Goal: Information Seeking & Learning: Check status

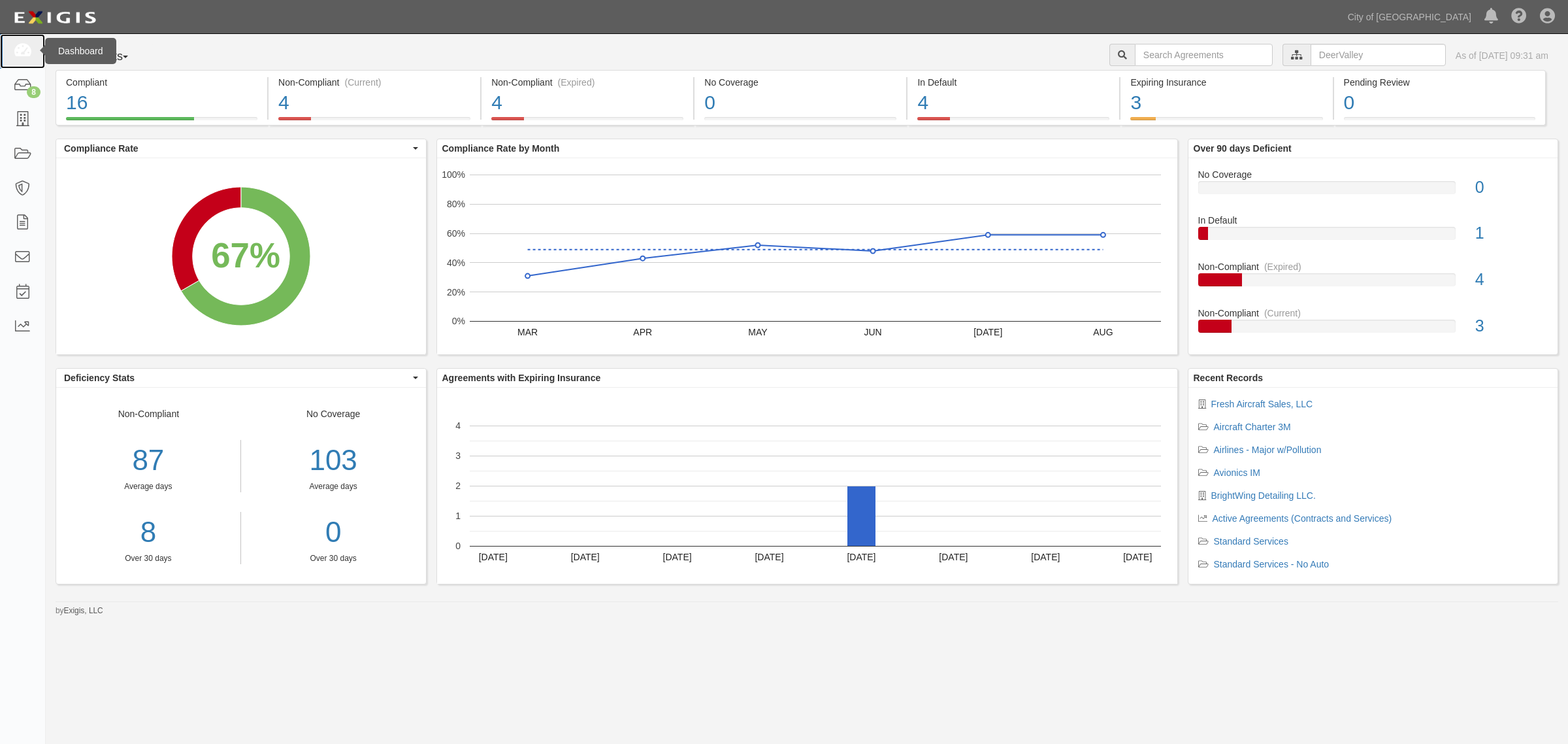
click at [25, 54] on icon at bounding box center [22, 52] width 18 height 15
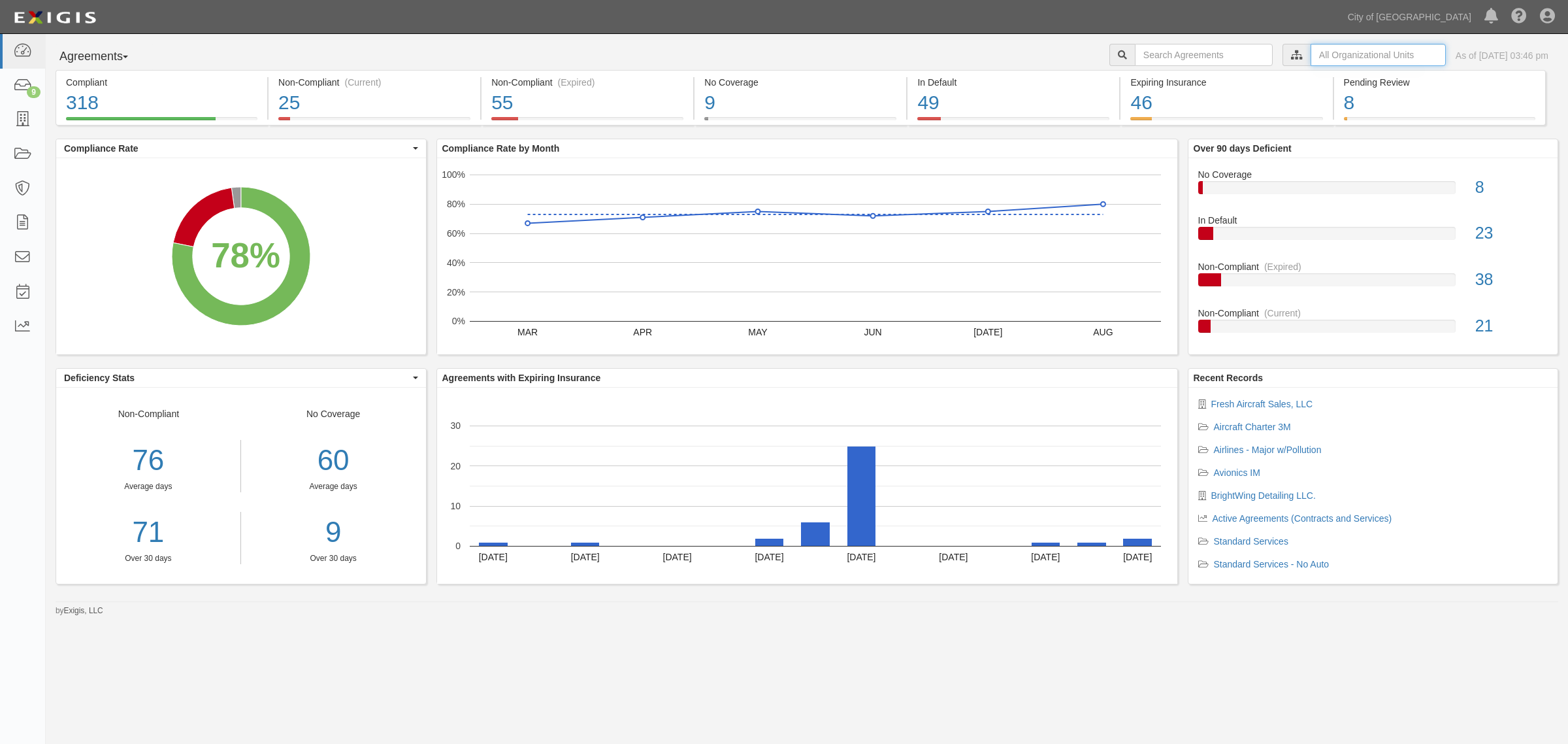
click at [1311, 50] on input "text" at bounding box center [1378, 55] width 136 height 22
click at [1158, 72] on label "City of [GEOGRAPHIC_DATA], Aviation Department" at bounding box center [1264, 78] width 227 height 13
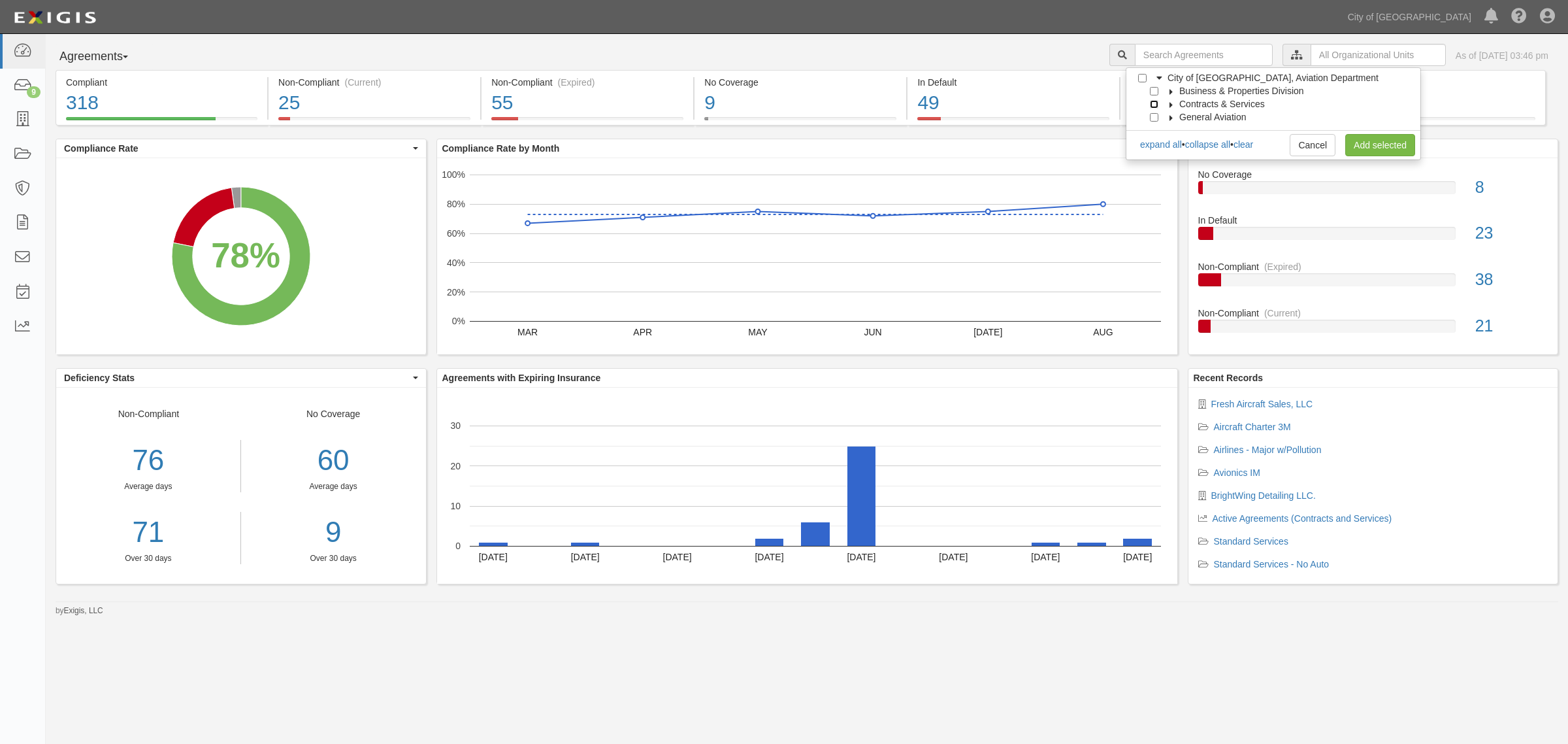
click at [1158, 102] on input "Contracts & Services" at bounding box center [1155, 104] width 8 height 8
checkbox input "true"
click at [1364, 149] on link "Add selected" at bounding box center [1381, 145] width 70 height 22
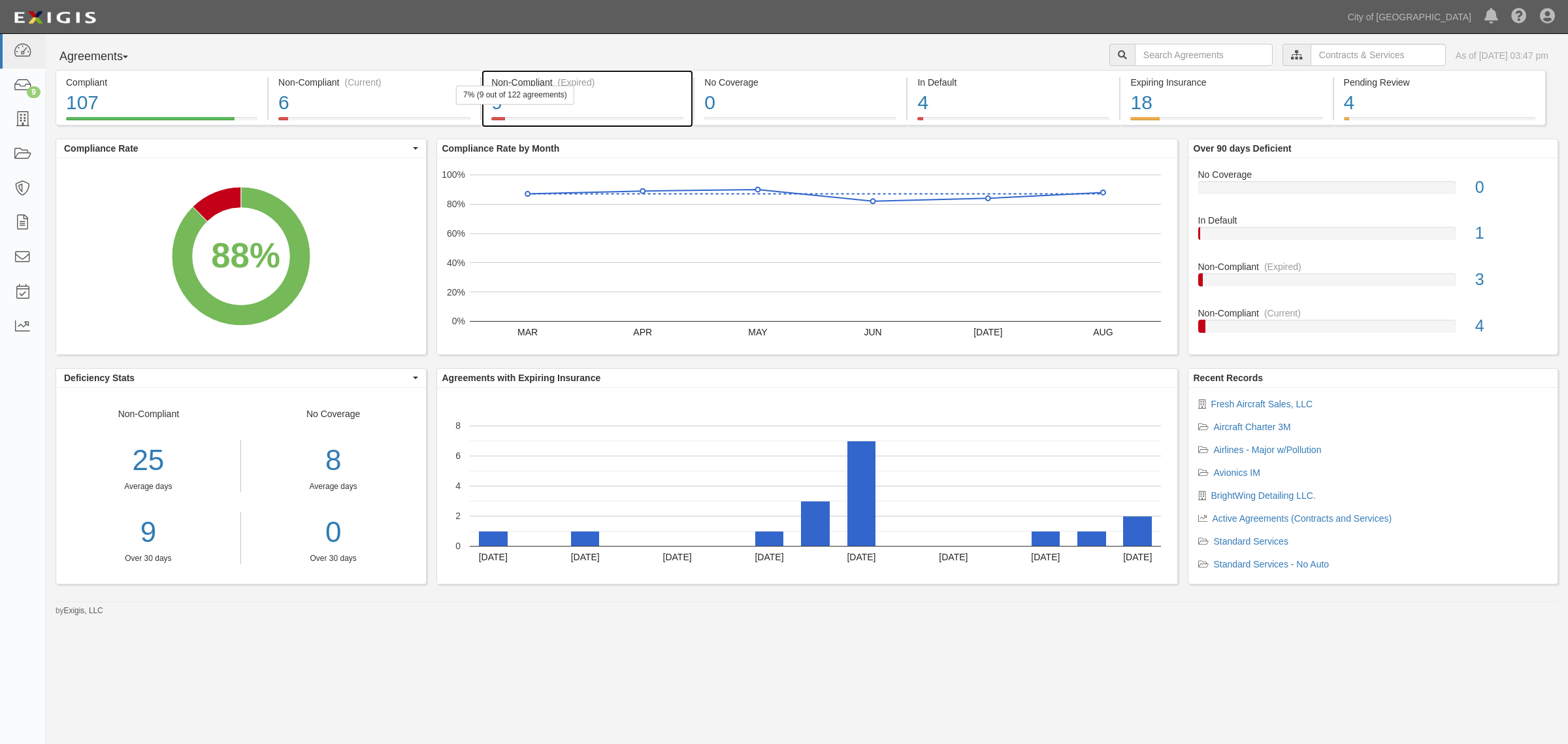
click at [608, 80] on div "Non-Compliant (Expired)" at bounding box center [587, 82] width 192 height 13
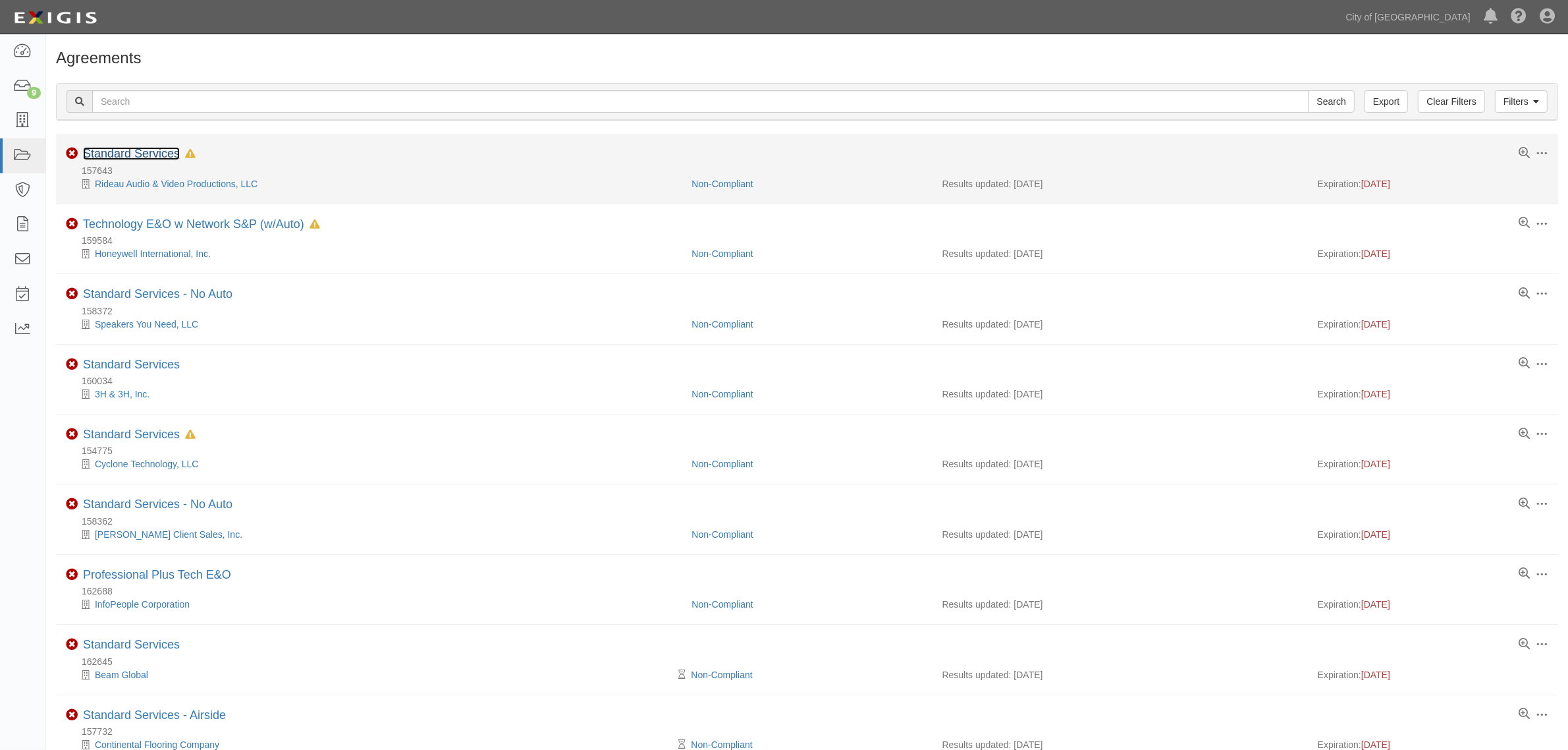
click at [117, 157] on link "Standard Services" at bounding box center [131, 154] width 96 height 13
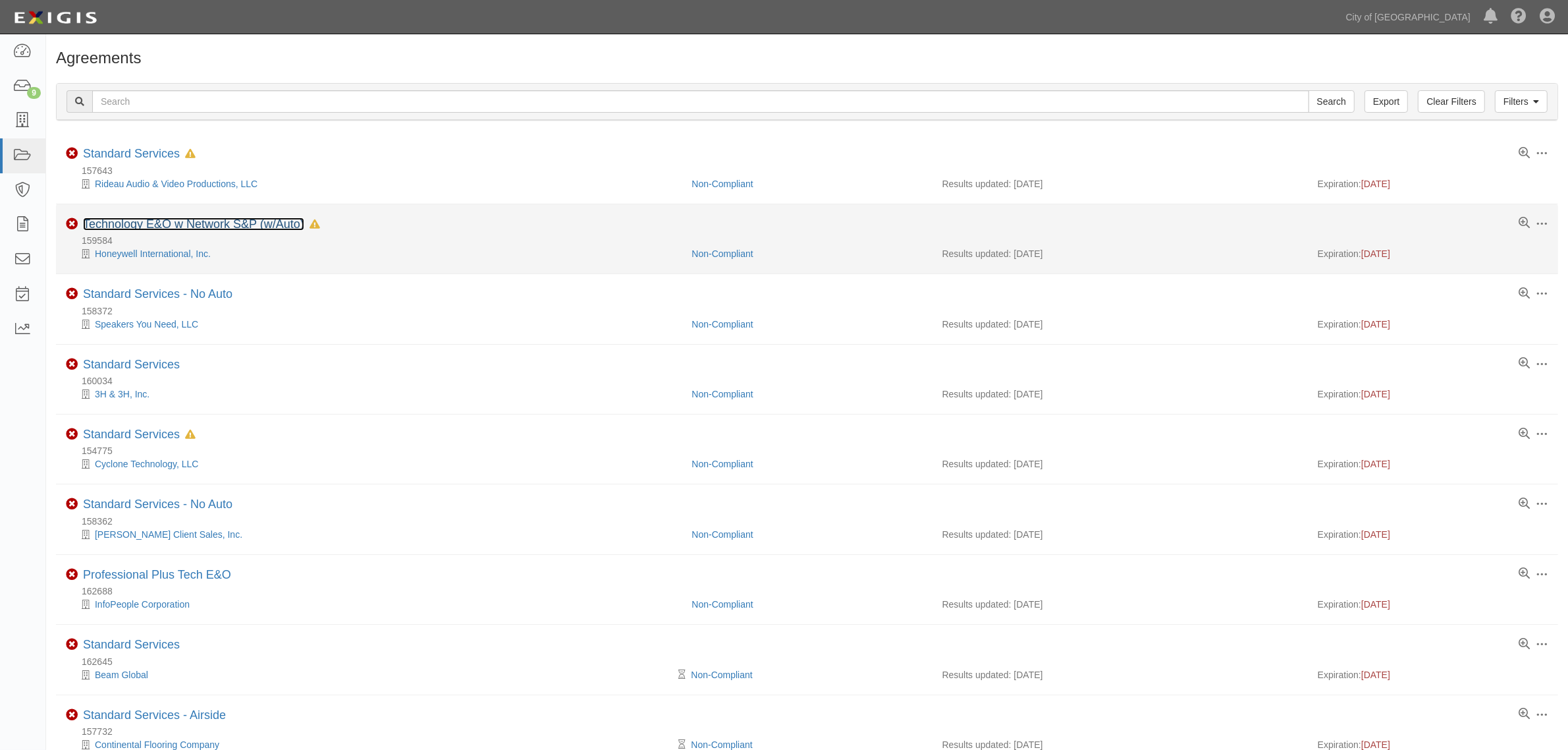
click at [171, 221] on link "Technology E&O w Network S&P (w/Auto)" at bounding box center [194, 224] width 221 height 13
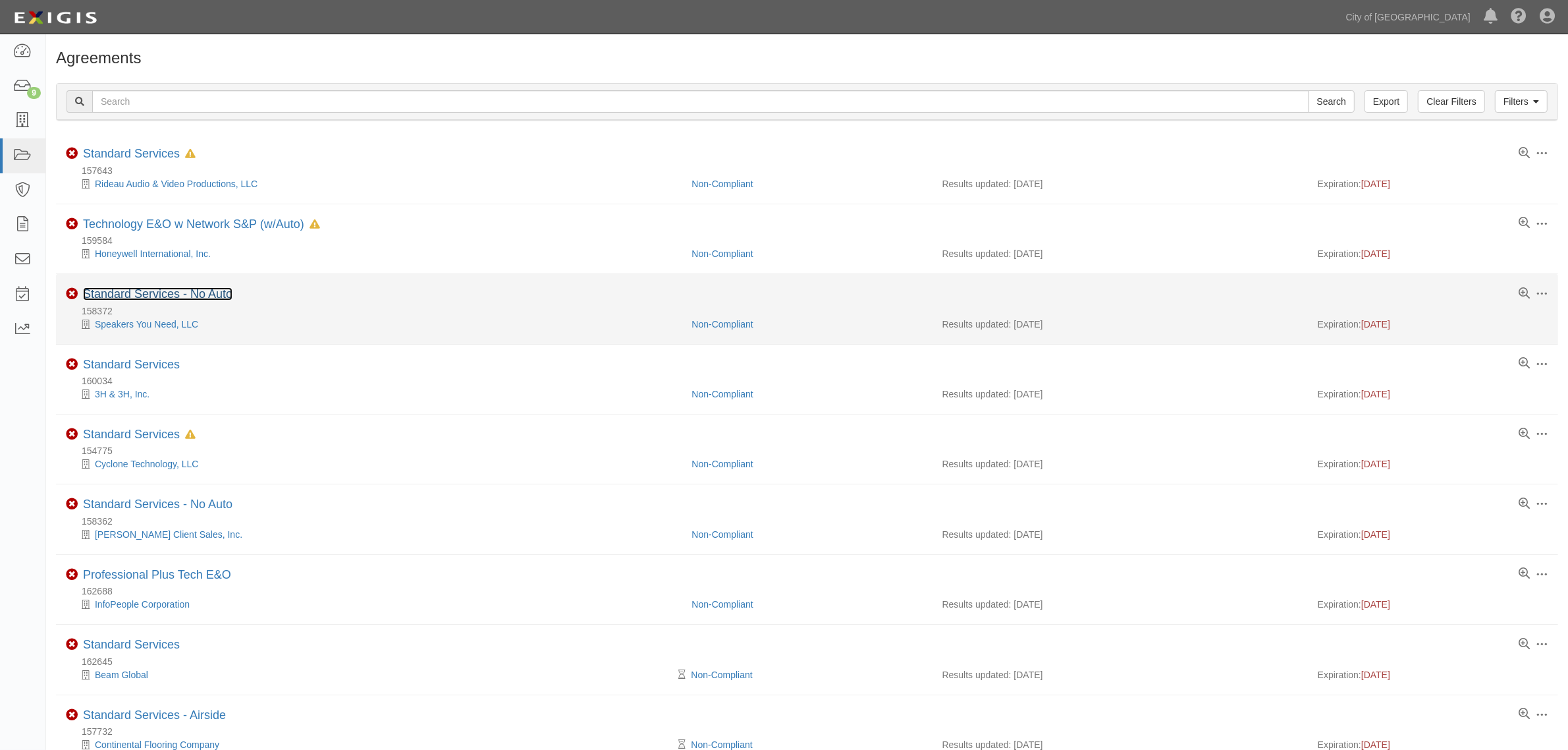
click at [149, 299] on link "Standard Services - No Auto" at bounding box center [158, 294] width 149 height 13
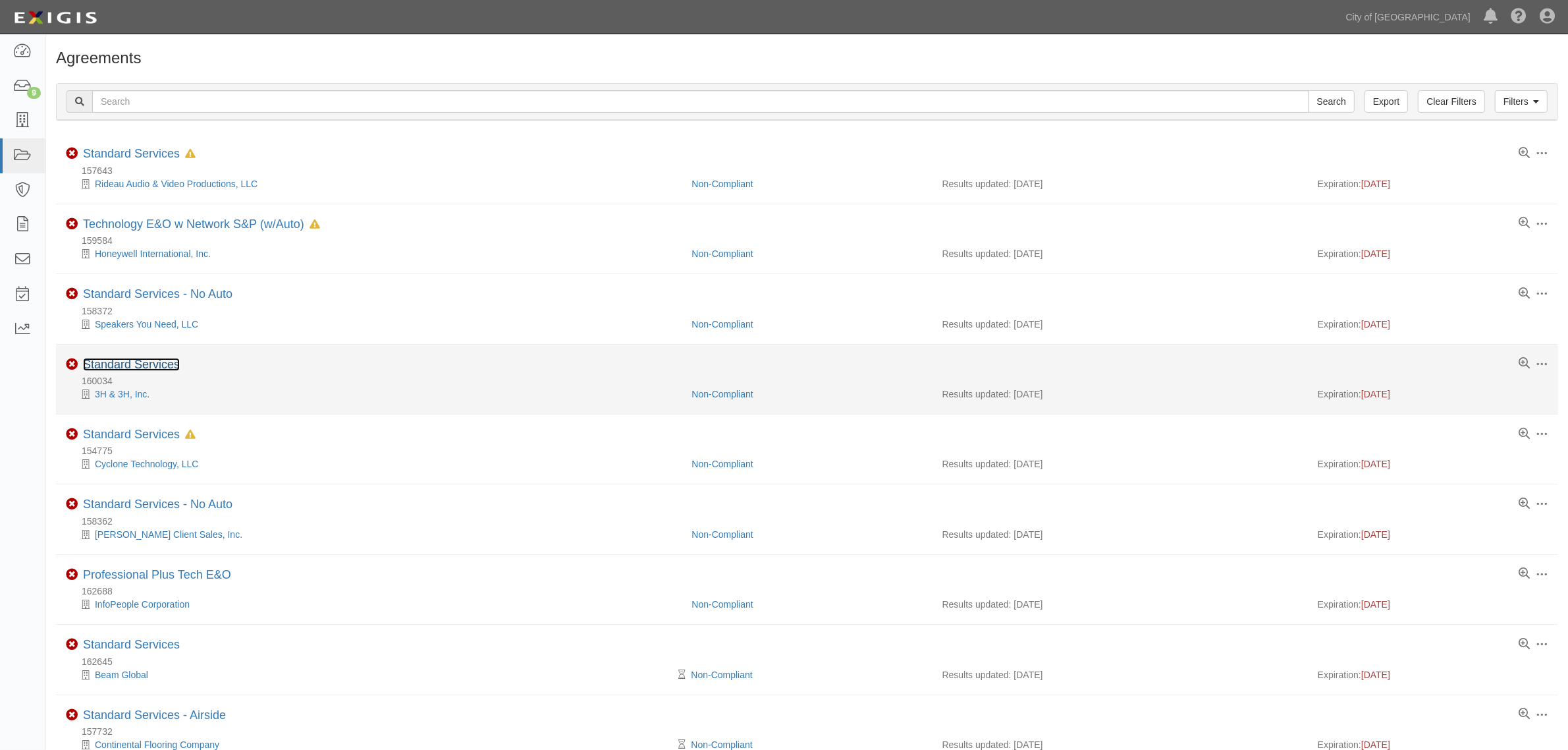
click at [142, 367] on link "Standard Services" at bounding box center [131, 365] width 96 height 13
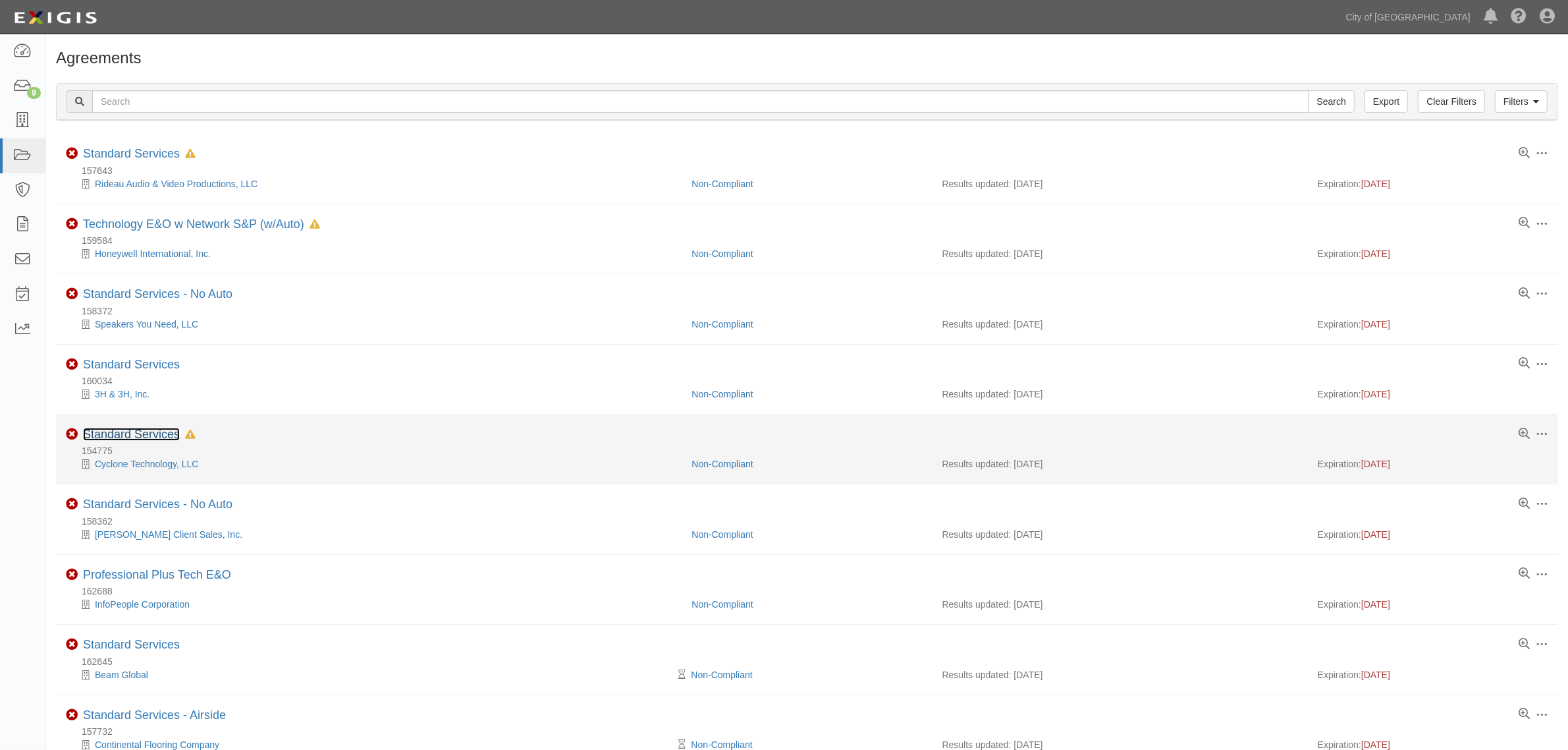
click at [153, 433] on link "Standard Services" at bounding box center [131, 435] width 96 height 13
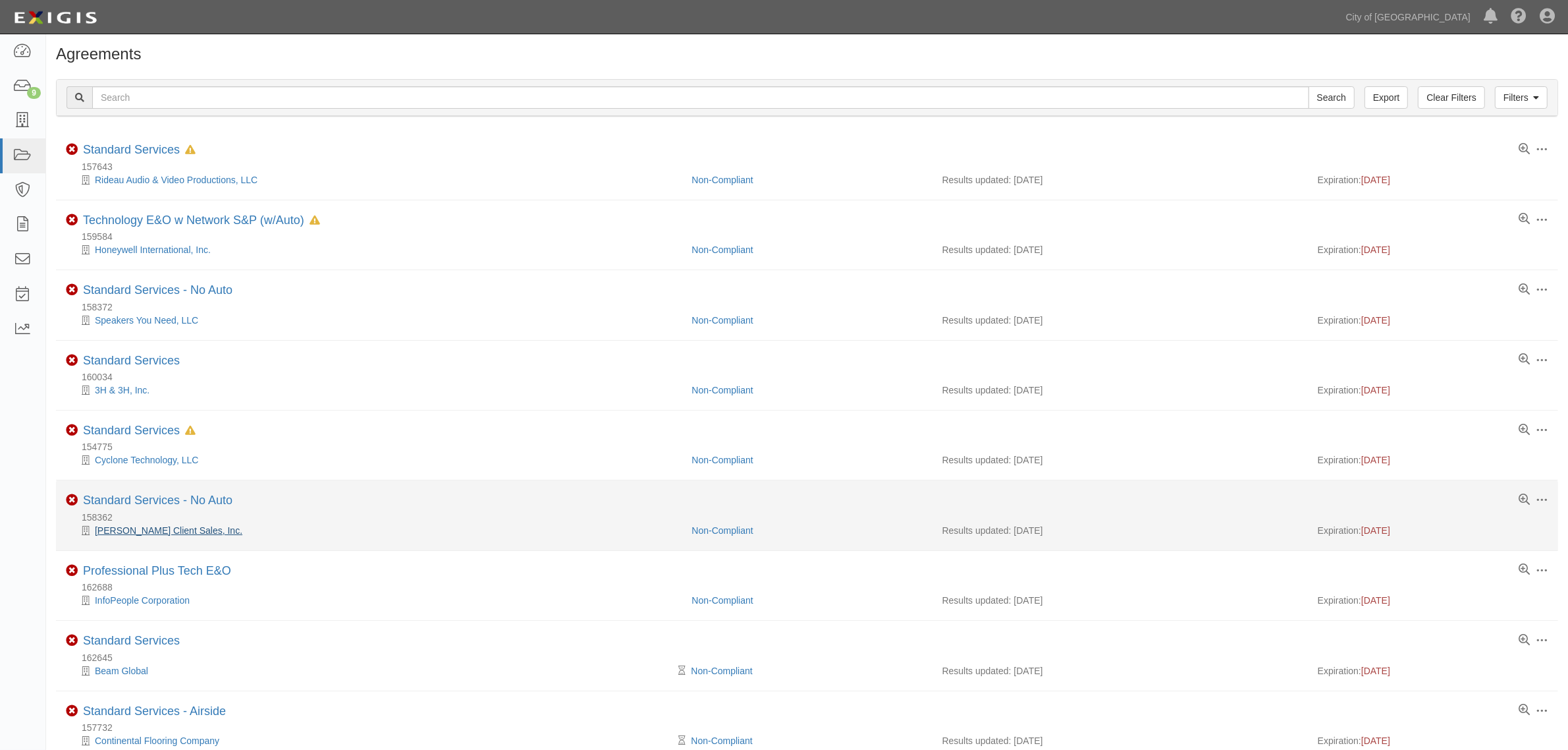
scroll to position [78, 0]
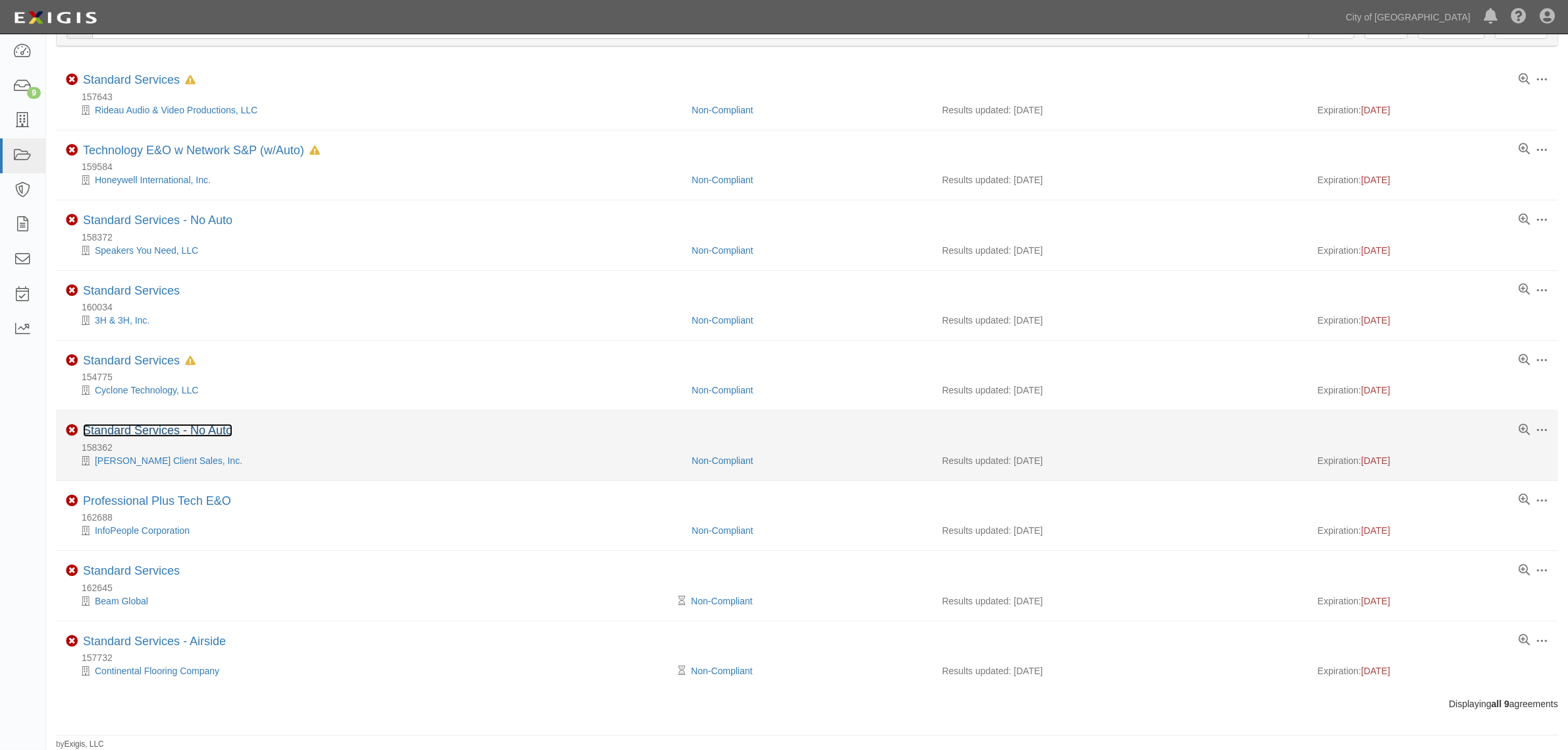
click at [166, 425] on link "Standard Services - No Auto" at bounding box center [158, 430] width 149 height 13
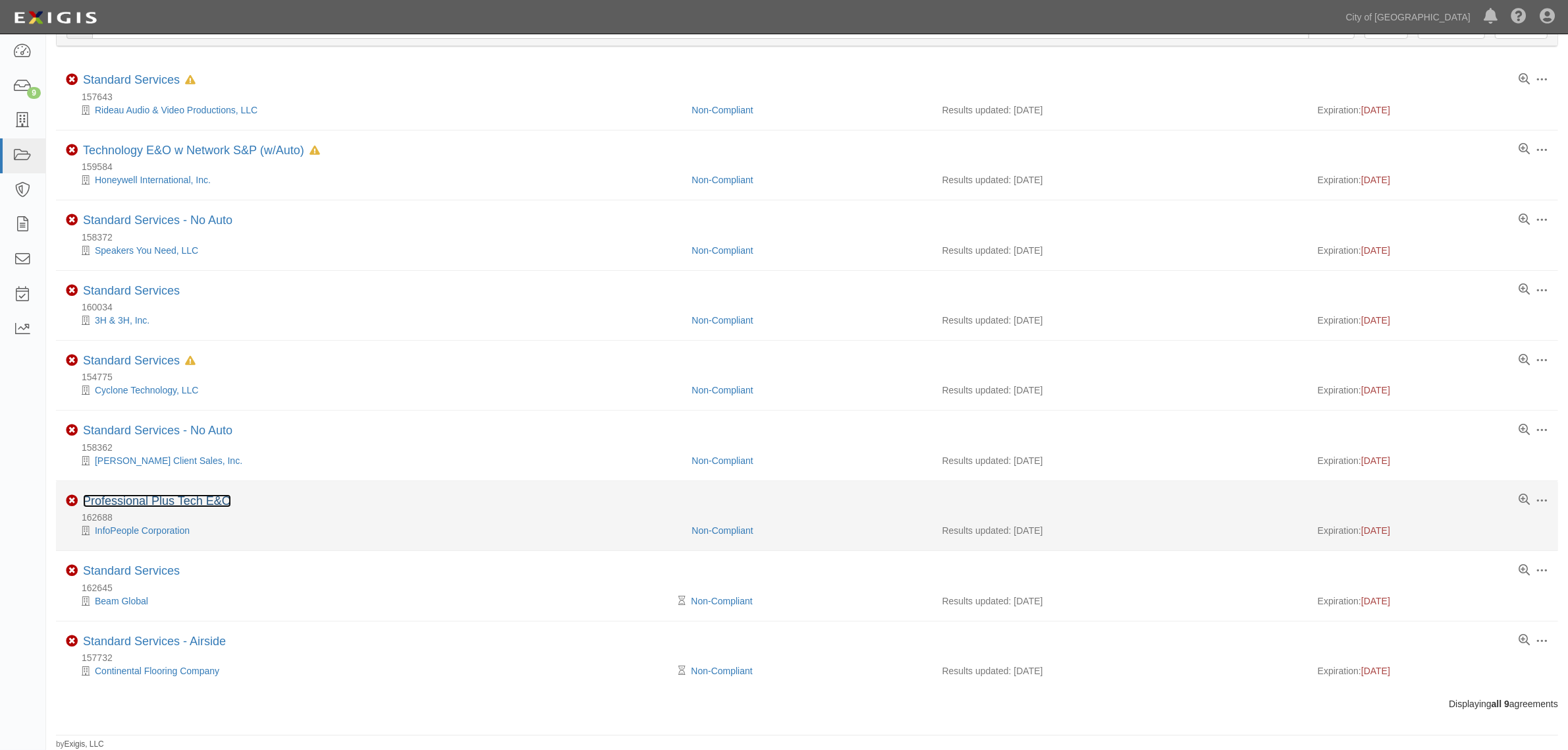
click at [196, 506] on link "Professional Plus Tech E&O" at bounding box center [157, 501] width 148 height 13
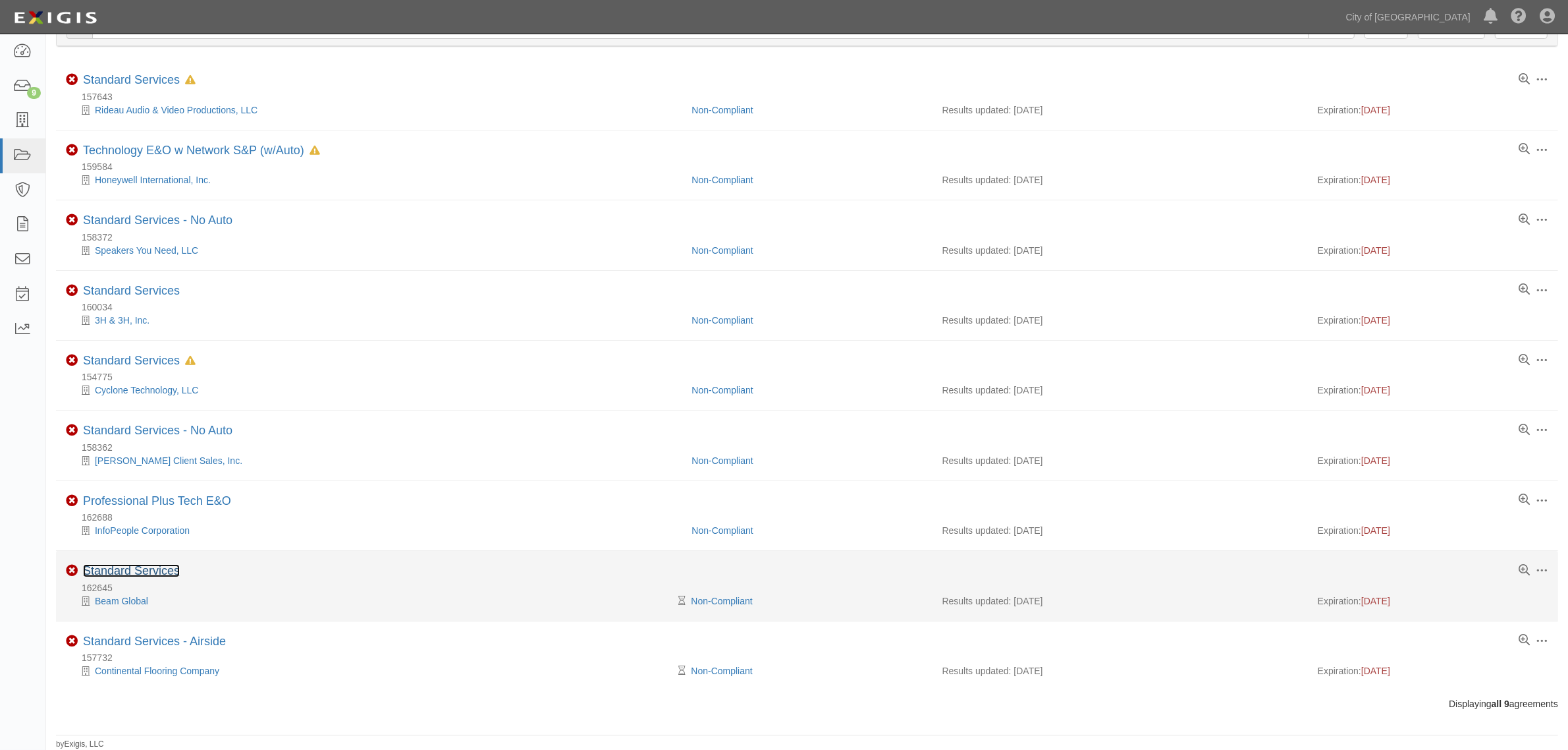
click at [117, 570] on link "Standard Services" at bounding box center [131, 570] width 96 height 13
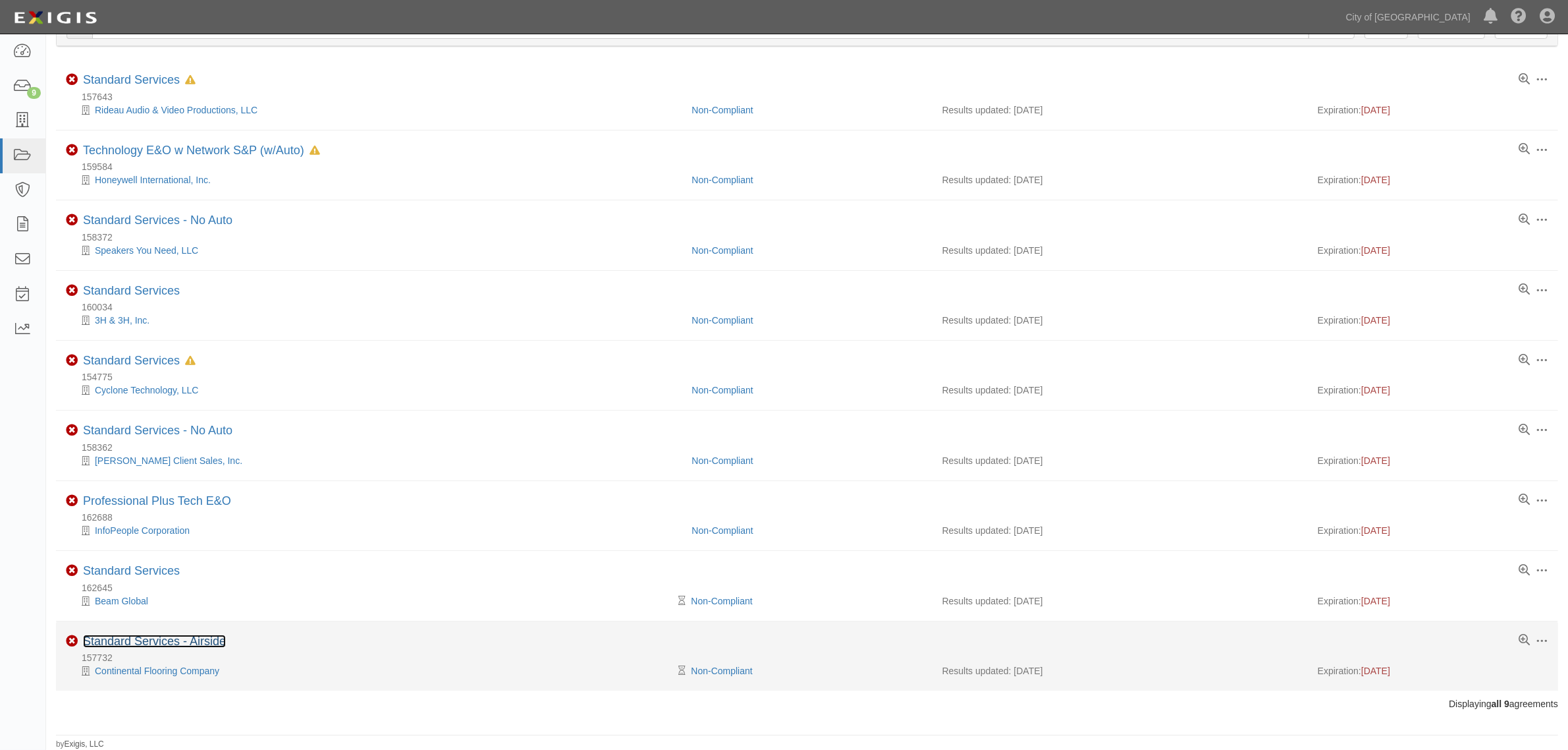
click at [125, 643] on link "Standard Services - Airside" at bounding box center [154, 642] width 143 height 13
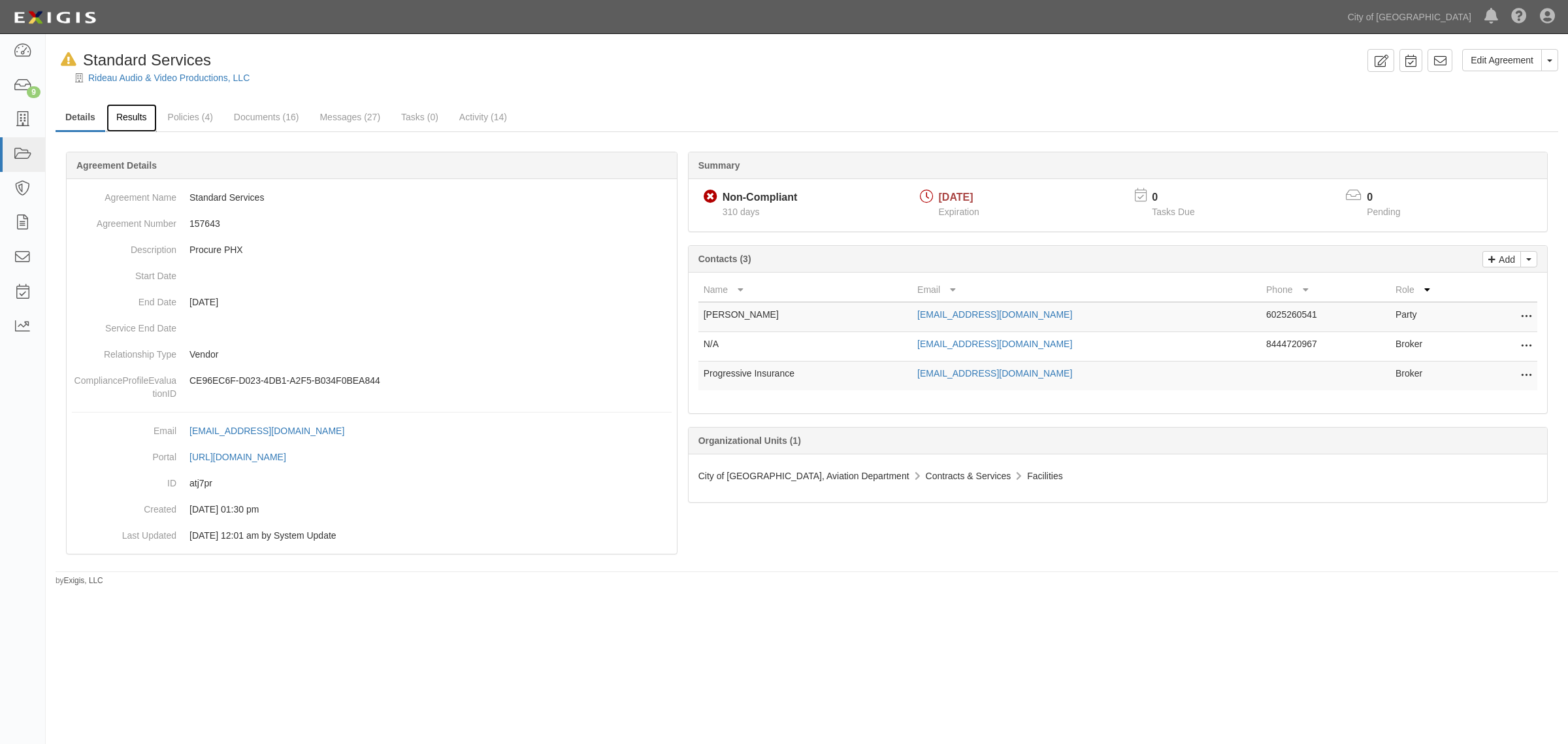
click at [139, 122] on link "Results" at bounding box center [131, 118] width 50 height 28
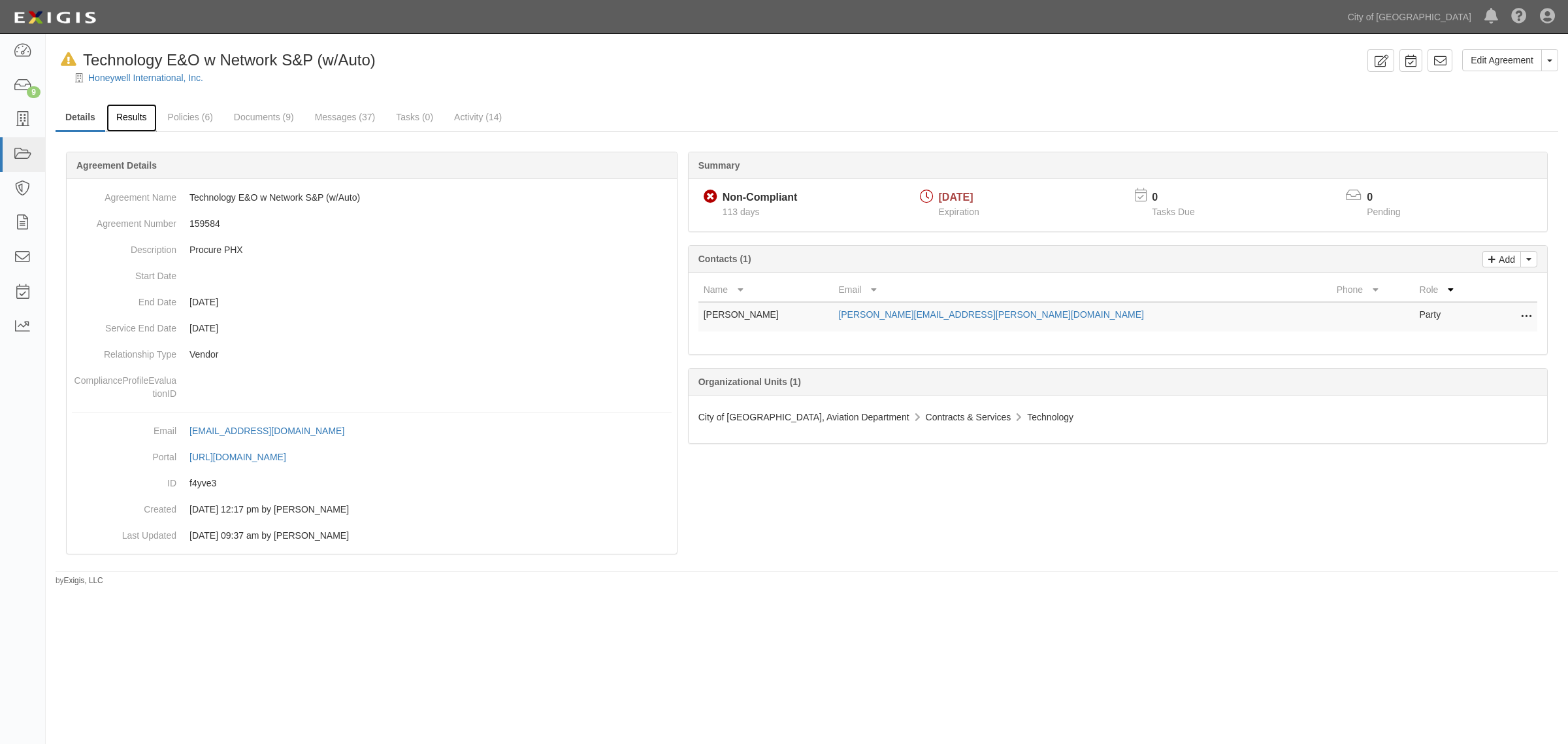
click at [147, 112] on link "Results" at bounding box center [131, 118] width 50 height 28
click at [135, 112] on link "Results" at bounding box center [131, 118] width 50 height 28
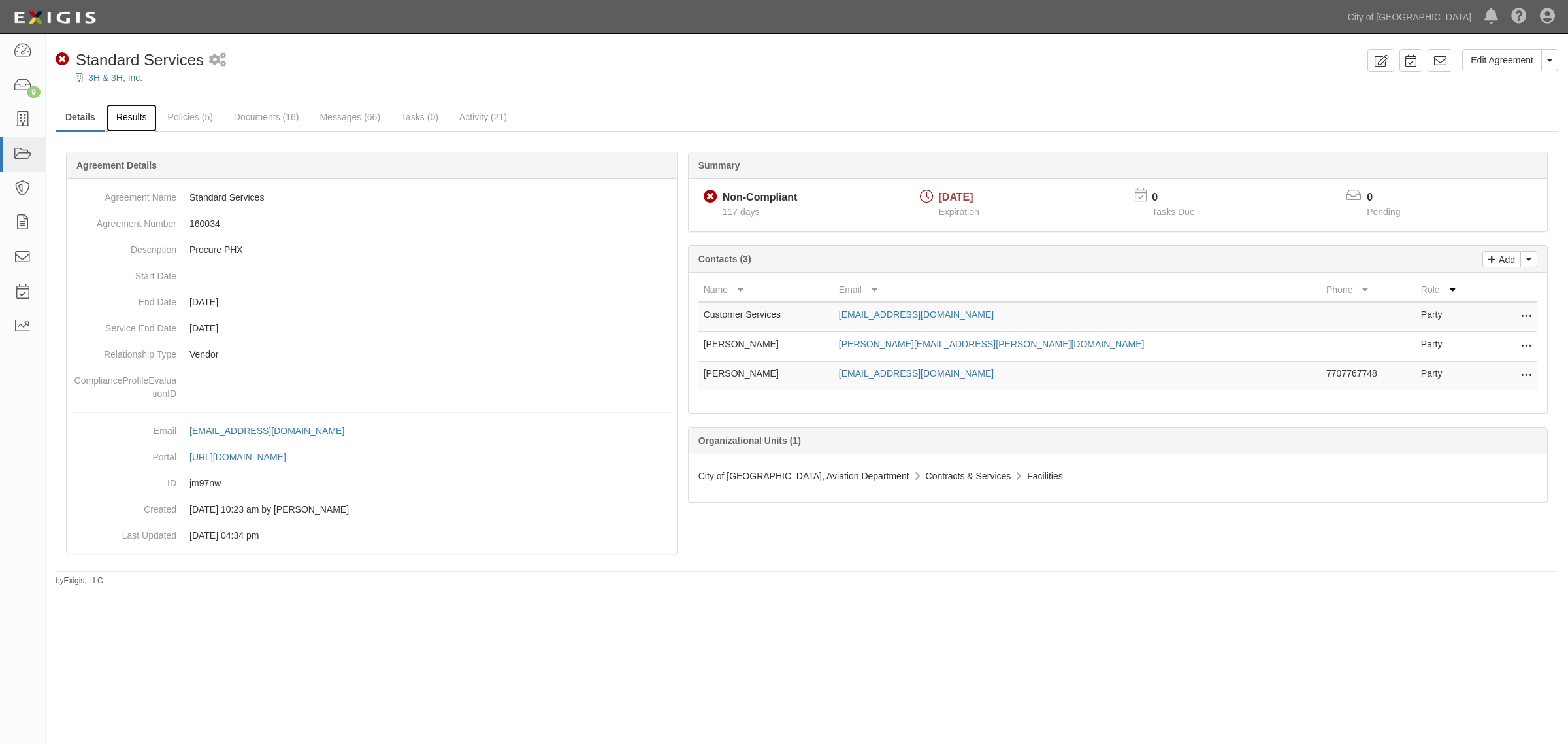
click at [136, 128] on link "Results" at bounding box center [131, 118] width 50 height 28
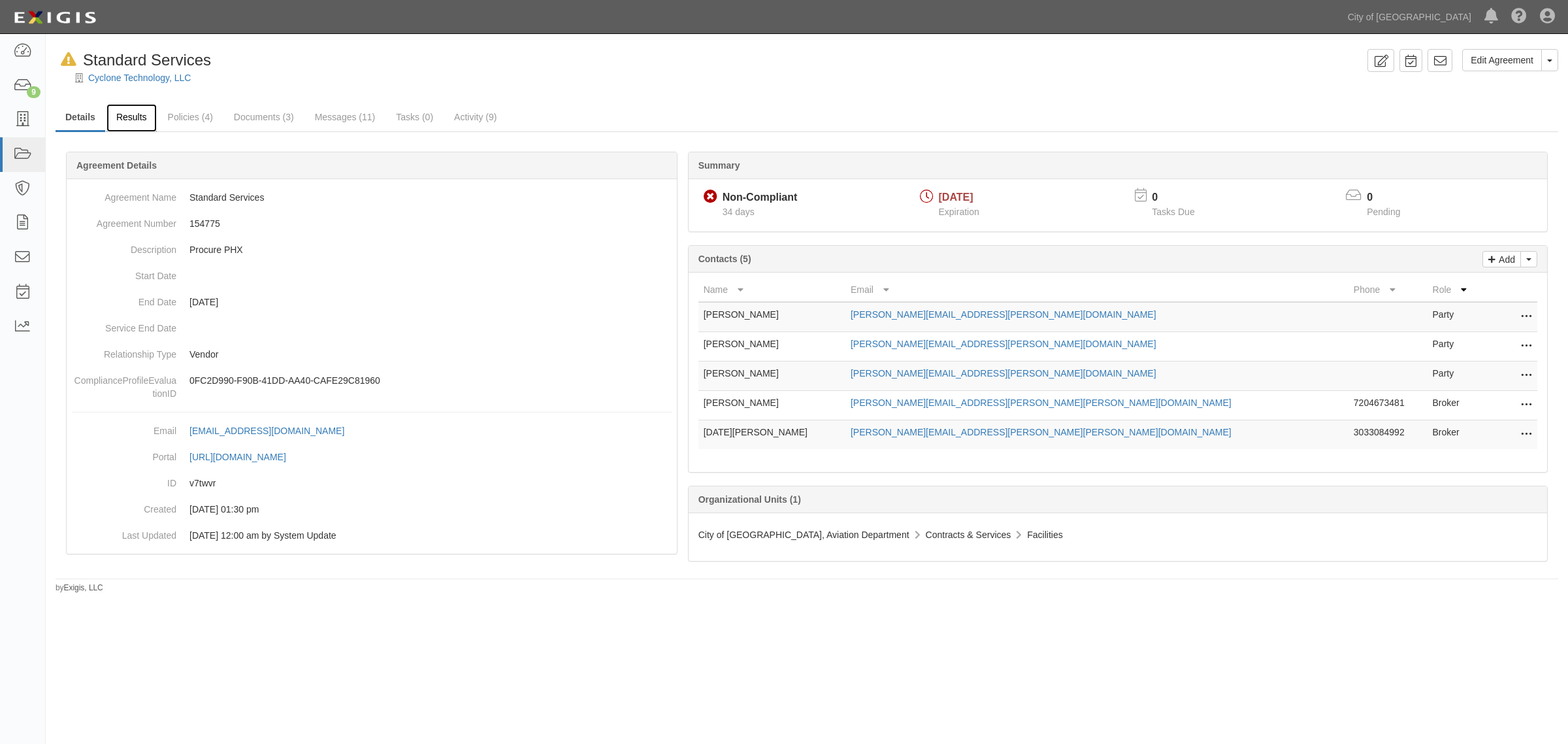
click at [127, 120] on link "Results" at bounding box center [131, 118] width 50 height 28
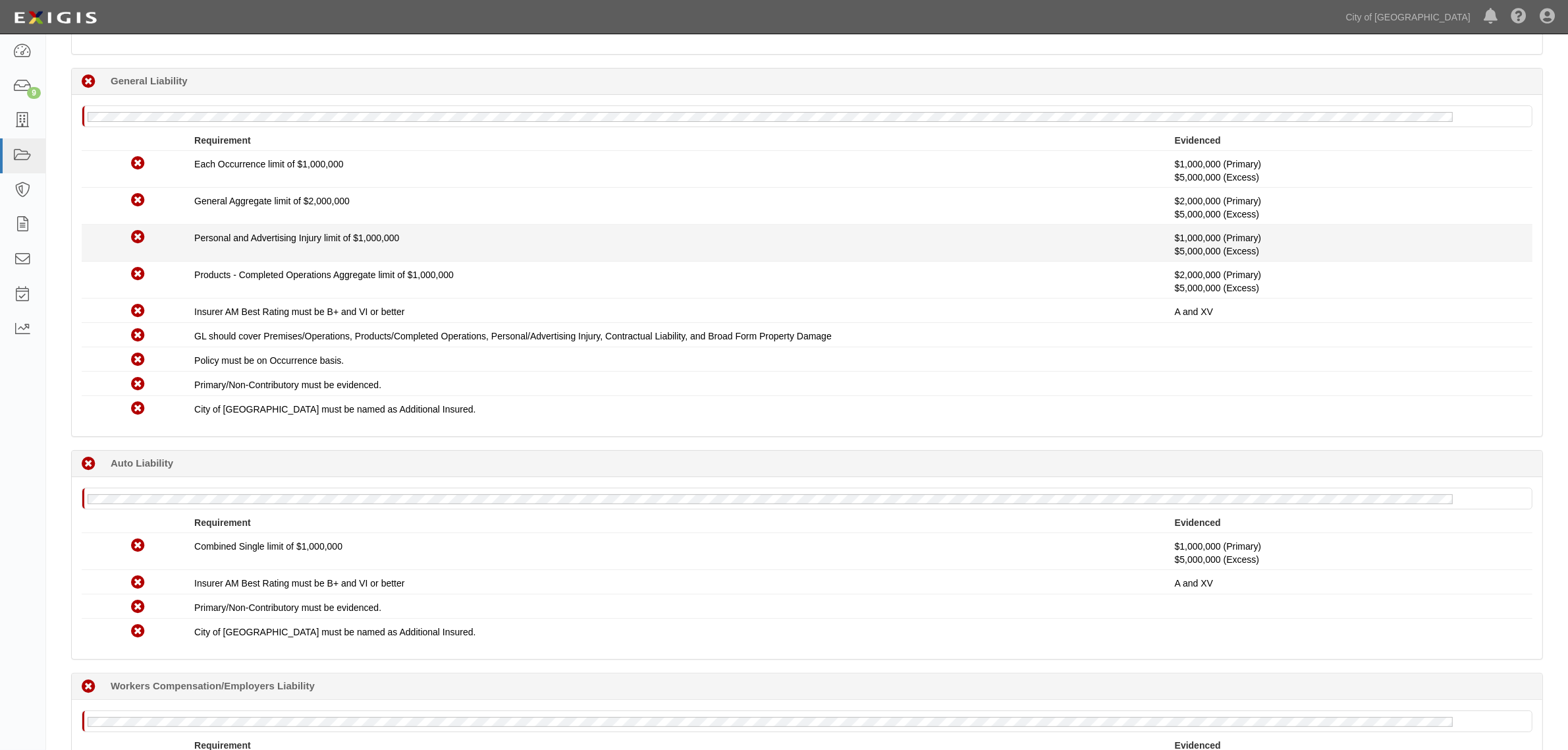
scroll to position [37, 0]
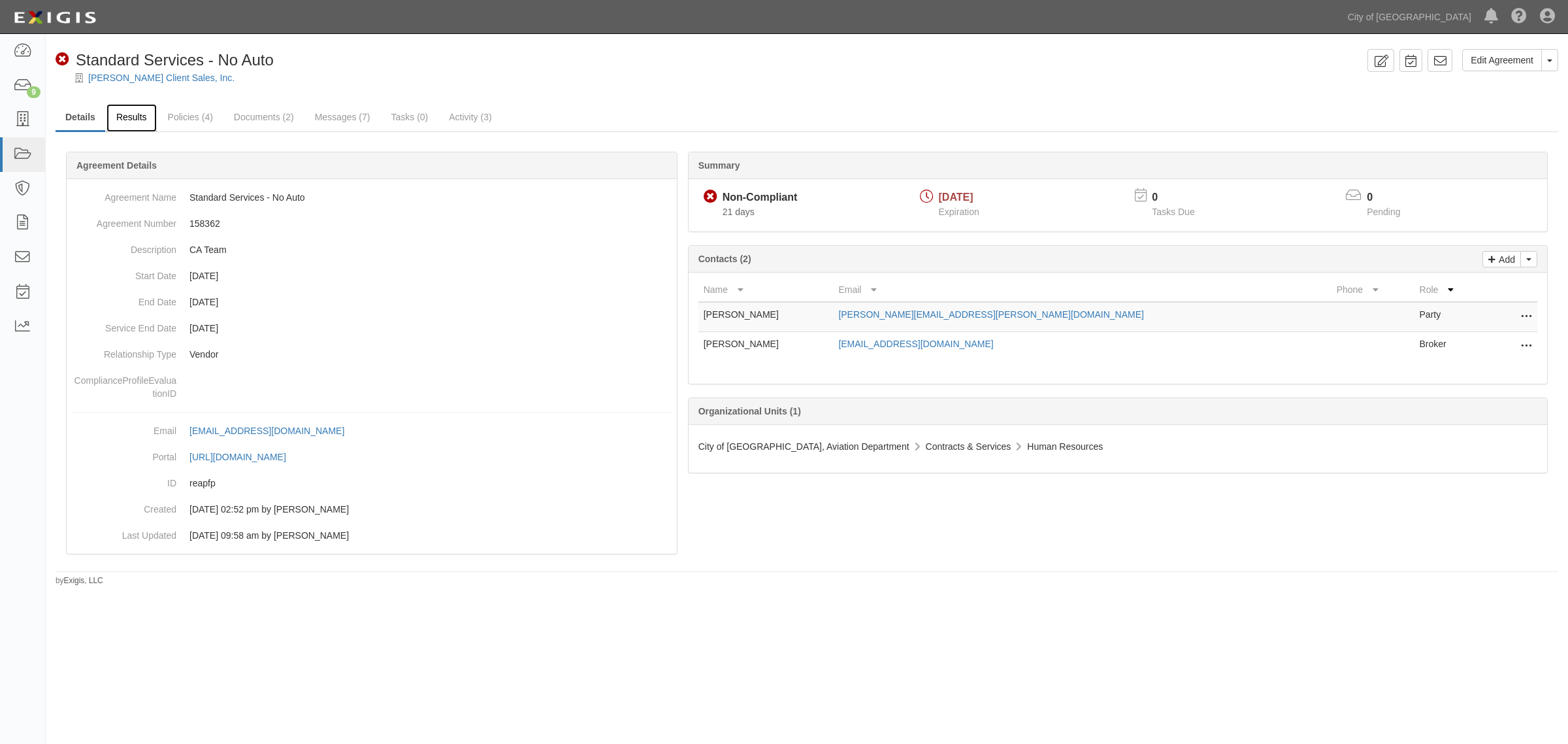
click at [134, 119] on link "Results" at bounding box center [131, 118] width 50 height 28
click at [125, 118] on link "Results" at bounding box center [131, 118] width 50 height 28
click at [127, 115] on link "Results" at bounding box center [131, 118] width 50 height 28
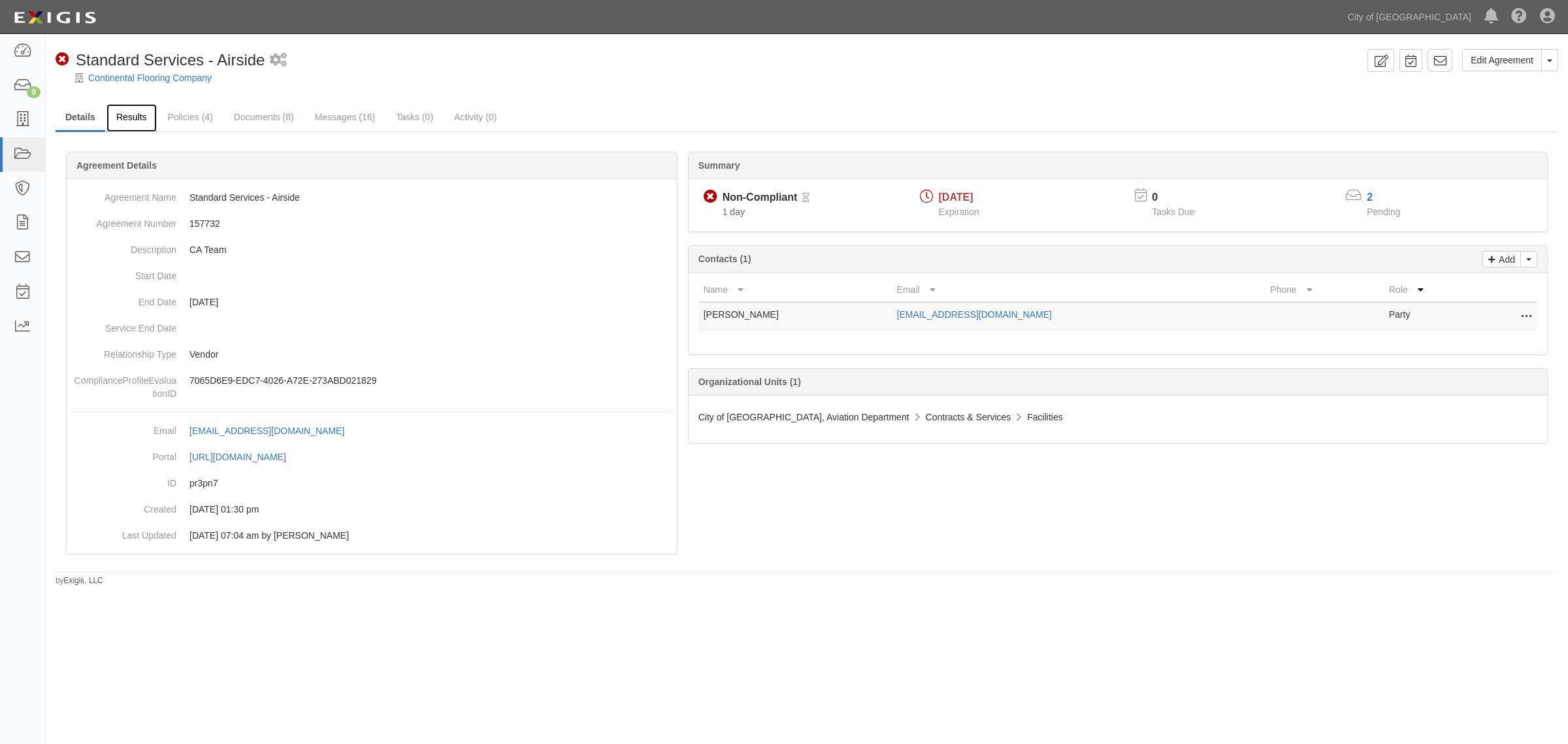
click at [127, 126] on link "Results" at bounding box center [131, 118] width 50 height 28
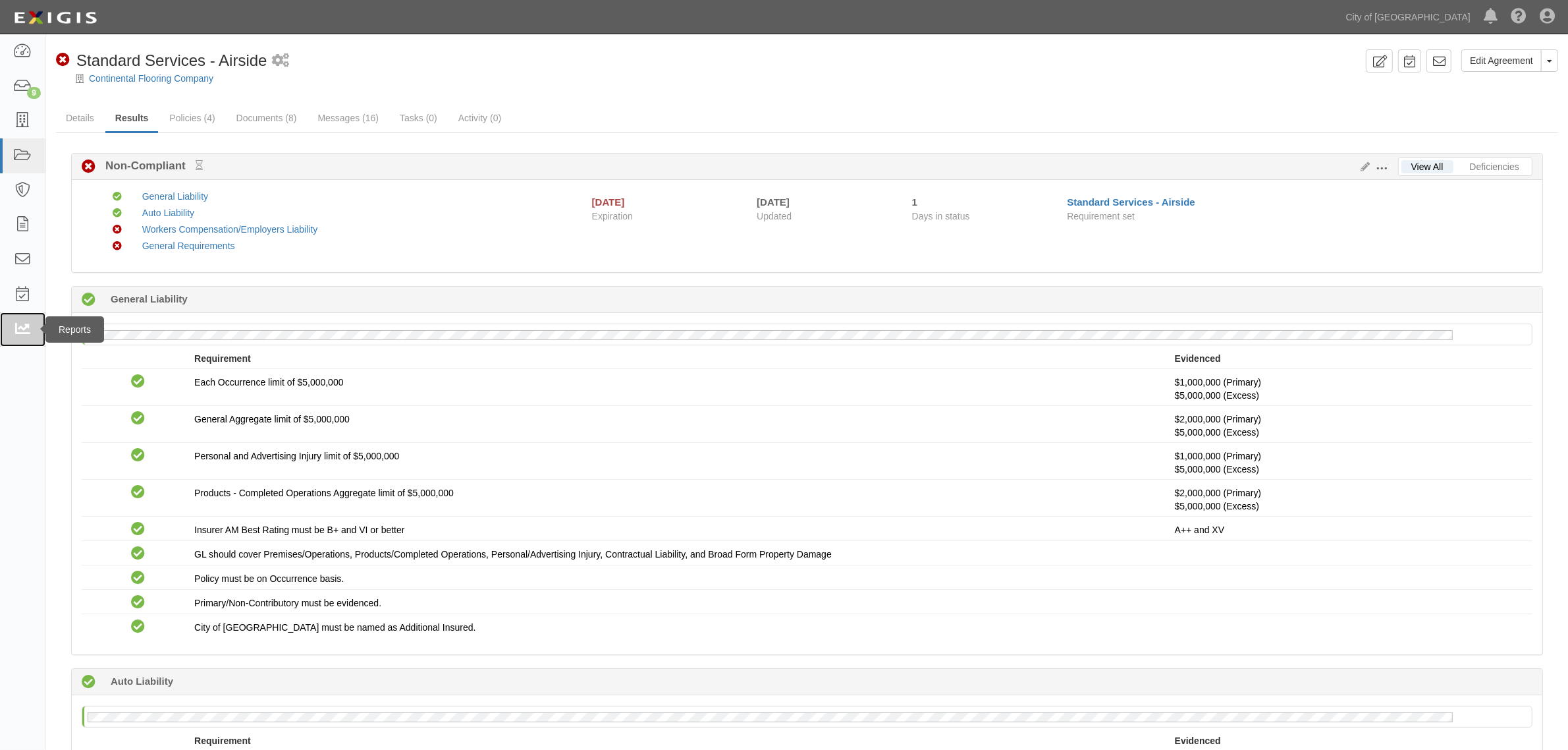
click at [24, 333] on icon at bounding box center [23, 330] width 18 height 15
